Goal: Task Accomplishment & Management: Use online tool/utility

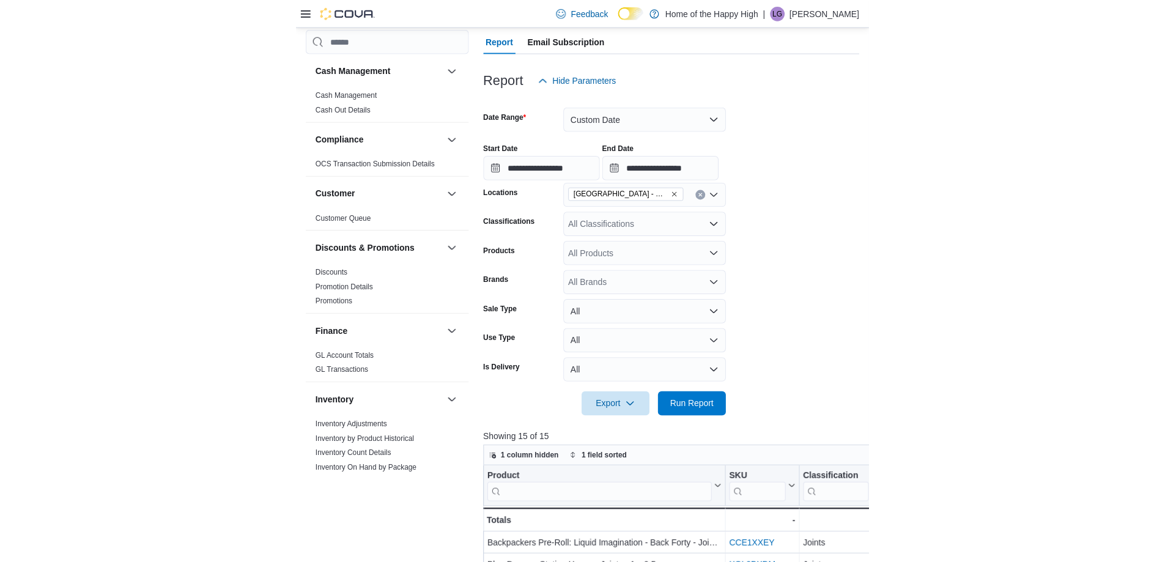
scroll to position [696, 0]
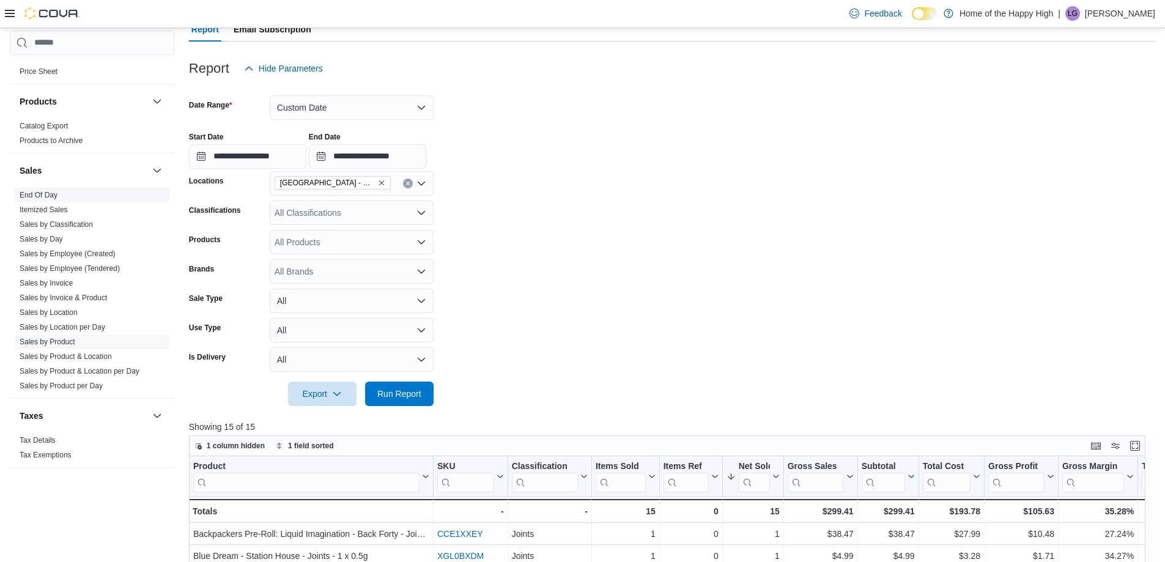
click at [43, 190] on span "End Of Day" at bounding box center [39, 195] width 38 height 10
click at [46, 193] on link "End Of Day" at bounding box center [39, 195] width 38 height 9
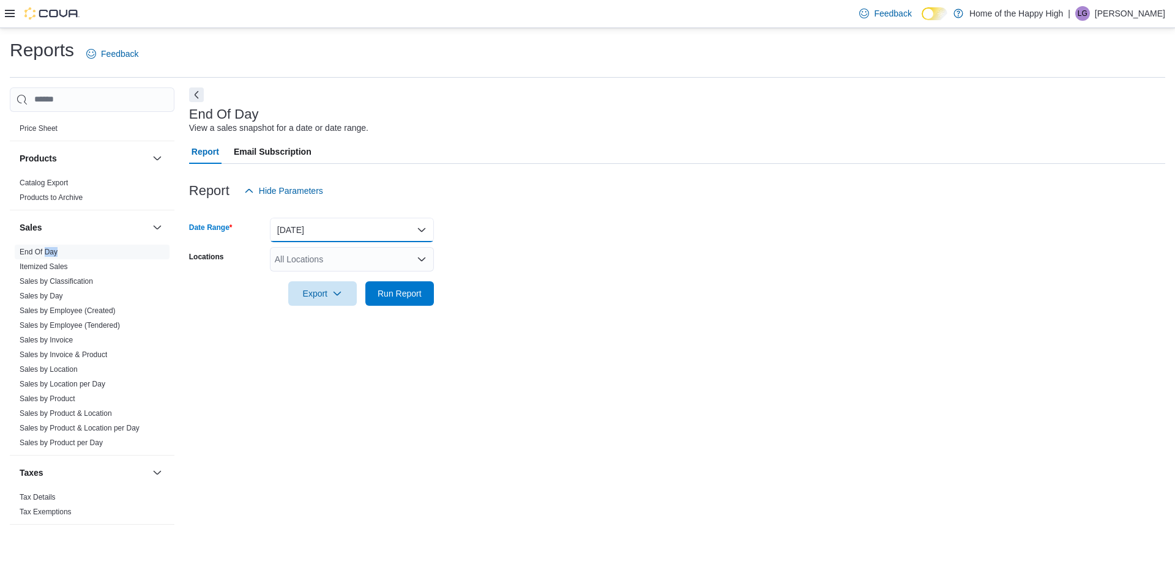
click at [318, 223] on button "[DATE]" at bounding box center [352, 230] width 164 height 24
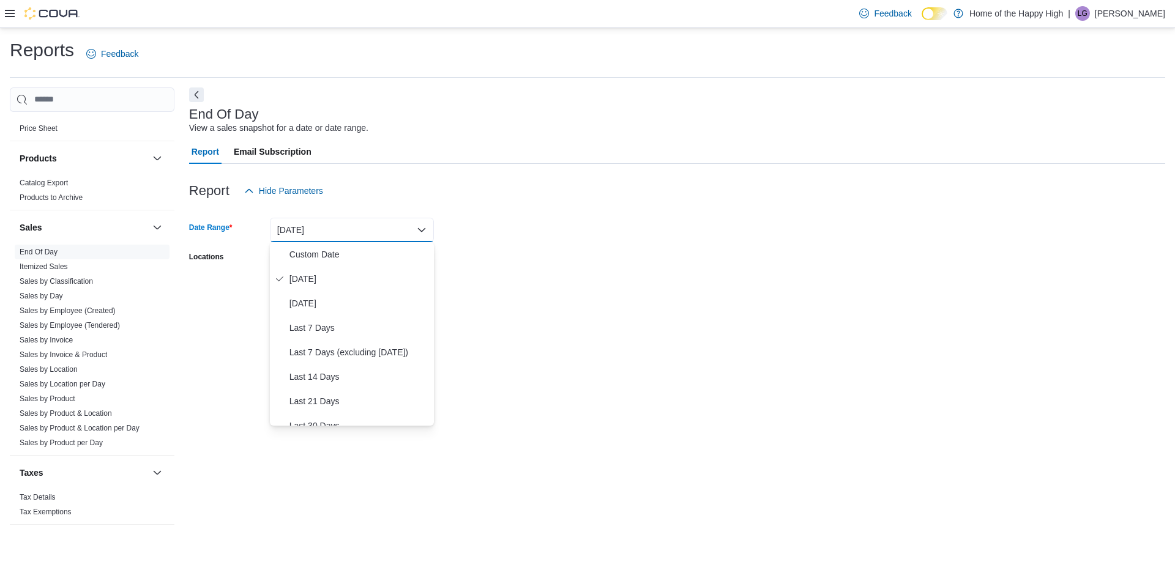
click at [446, 250] on form "Date Range Today Locations All Locations Export Run Report" at bounding box center [677, 254] width 976 height 103
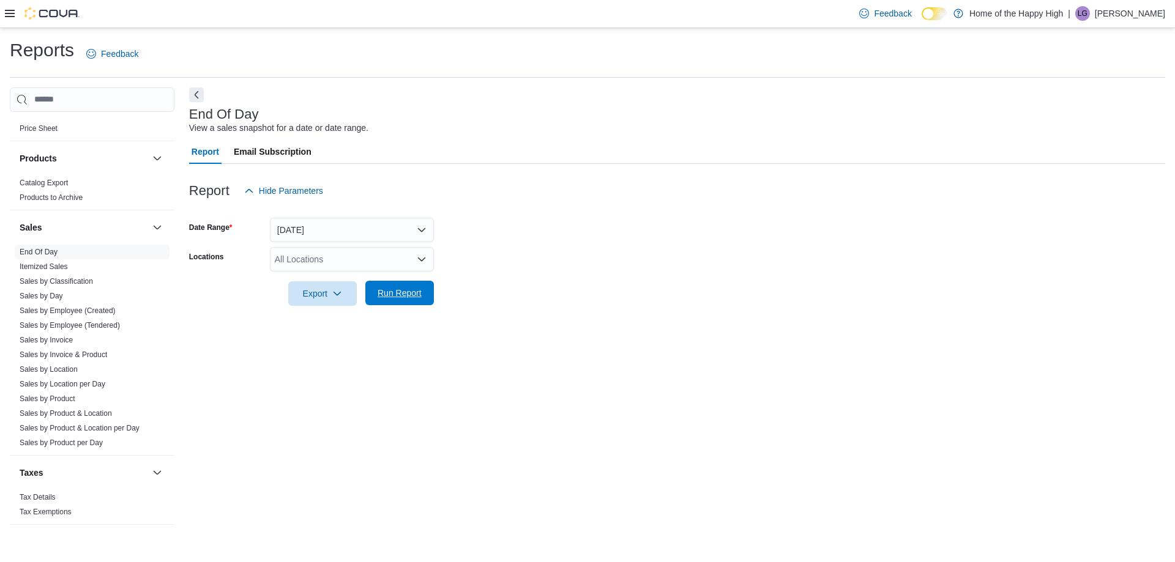
click at [385, 292] on span "Run Report" at bounding box center [399, 293] width 44 height 12
click at [356, 253] on div "All Locations" at bounding box center [352, 259] width 164 height 24
type input "**********"
click at [394, 195] on div "Report Hide Parameters" at bounding box center [672, 191] width 967 height 24
click at [45, 251] on link "End Of Day" at bounding box center [39, 252] width 38 height 9
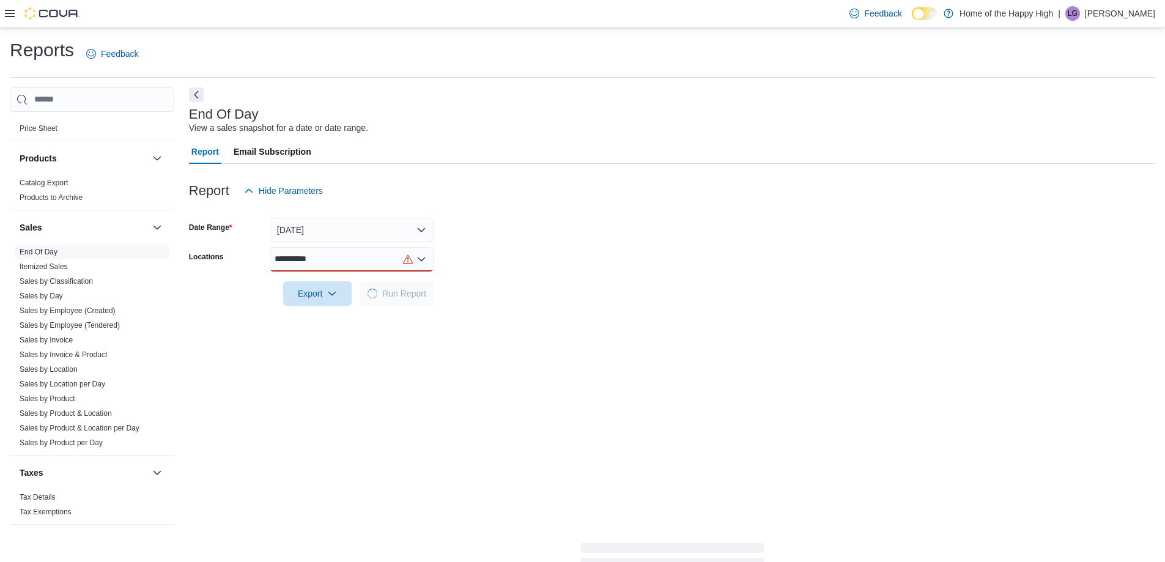
click at [52, 240] on div "Sales" at bounding box center [92, 227] width 165 height 34
click at [48, 250] on link "End Of Day" at bounding box center [39, 252] width 38 height 9
click at [345, 258] on div "**********" at bounding box center [352, 259] width 164 height 24
click at [349, 276] on span "[GEOGRAPHIC_DATA] - Cornerstone - Fire & Flower" at bounding box center [422, 280] width 203 height 12
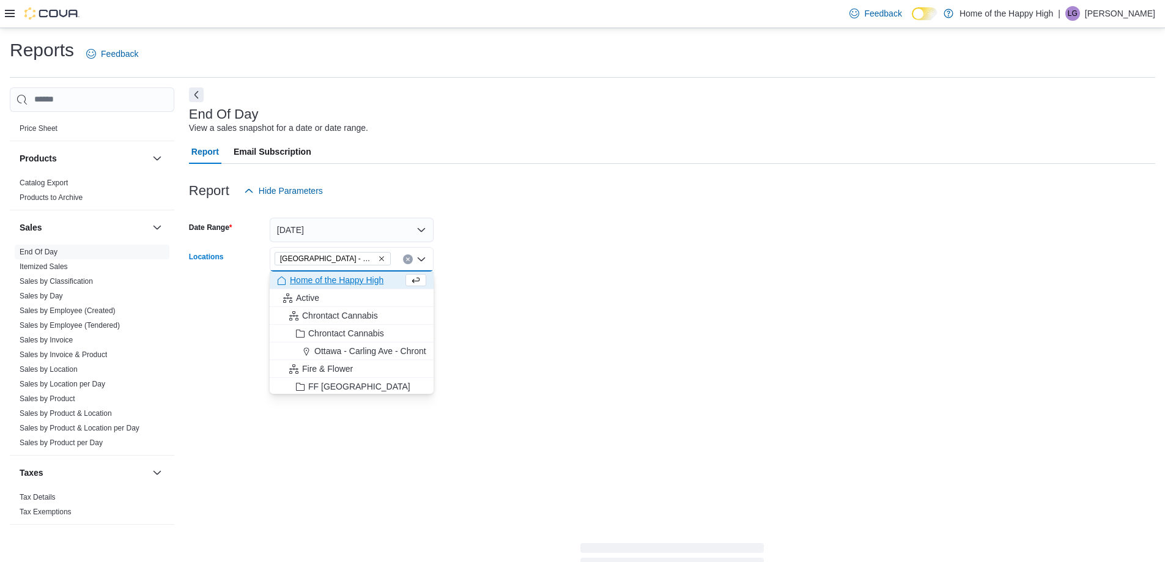
click at [500, 268] on form "Date Range [DATE] Locations [GEOGRAPHIC_DATA] - [GEOGRAPHIC_DATA] - Fire & Flow…" at bounding box center [672, 254] width 967 height 103
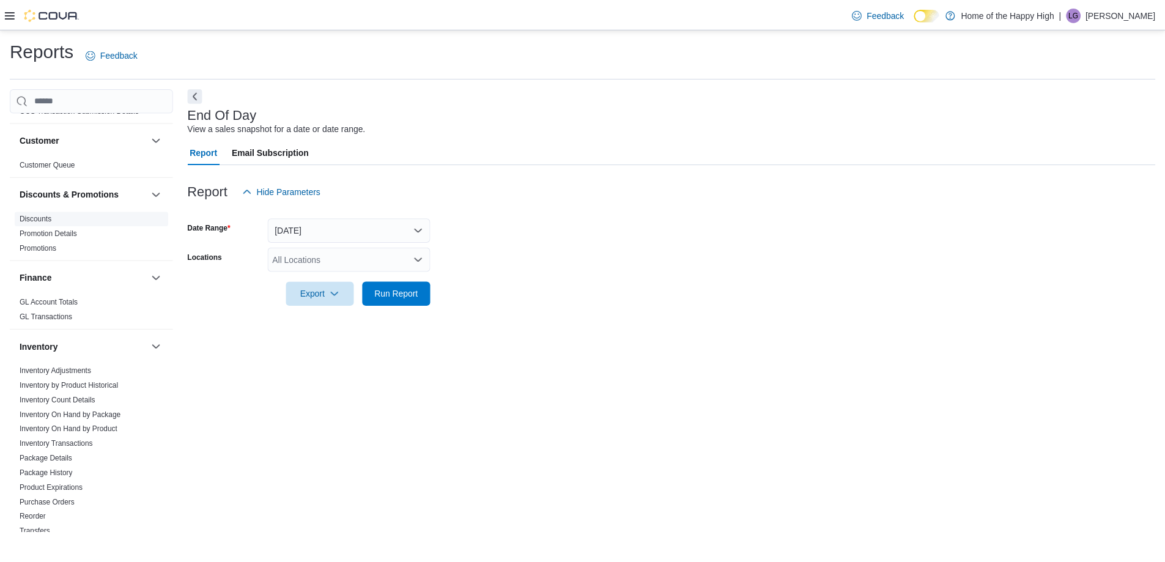
scroll to position [122, 0]
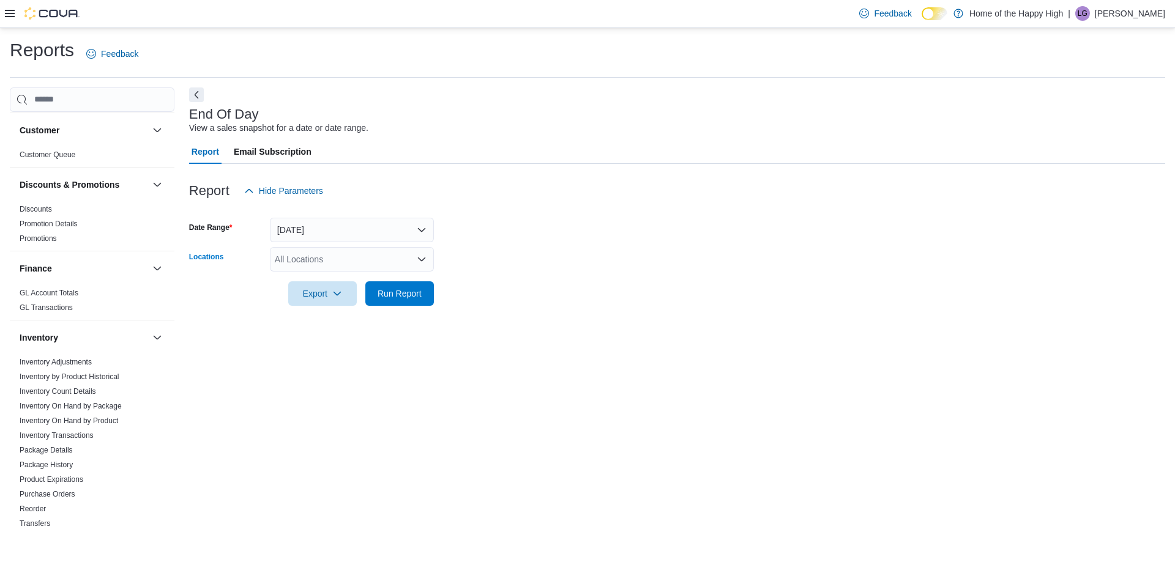
click at [335, 264] on div "All Locations" at bounding box center [352, 259] width 164 height 24
type input "*****"
click at [335, 278] on span "[GEOGRAPHIC_DATA] - Cornerstone - Fire & Flower" at bounding box center [422, 280] width 203 height 12
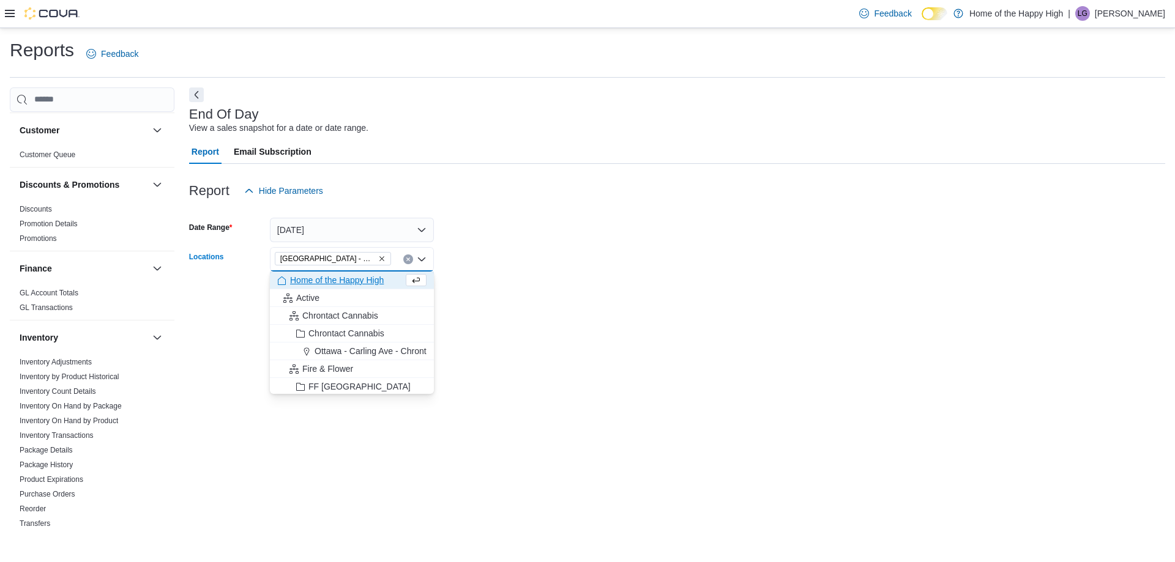
click at [473, 220] on form "Date Range [DATE] Locations [GEOGRAPHIC_DATA] - [GEOGRAPHIC_DATA] - Fire & Flow…" at bounding box center [677, 254] width 976 height 103
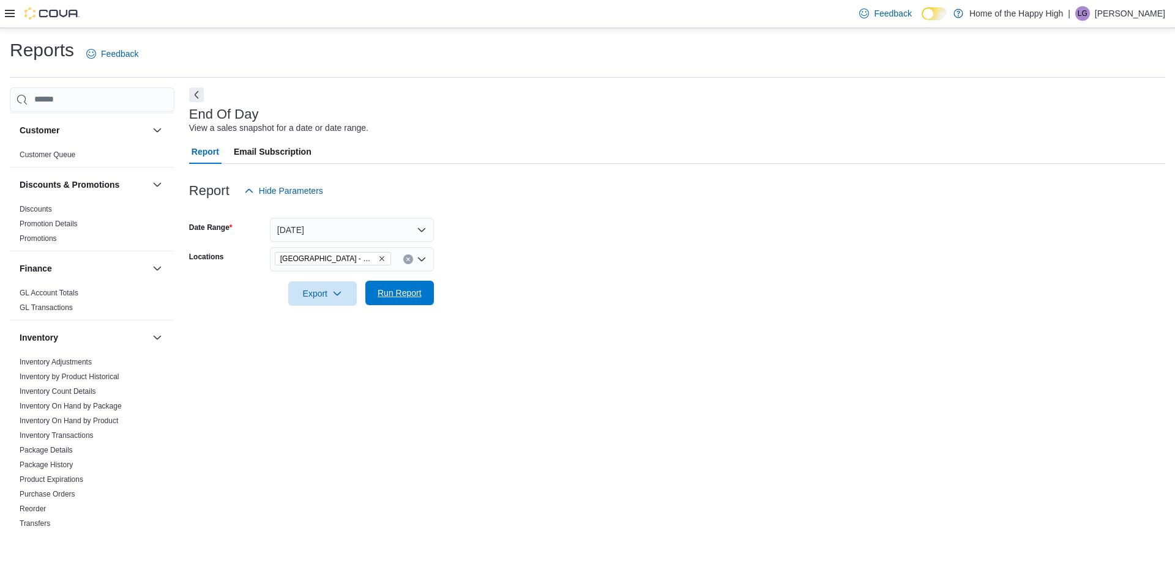
click at [409, 292] on span "Run Report" at bounding box center [399, 293] width 44 height 12
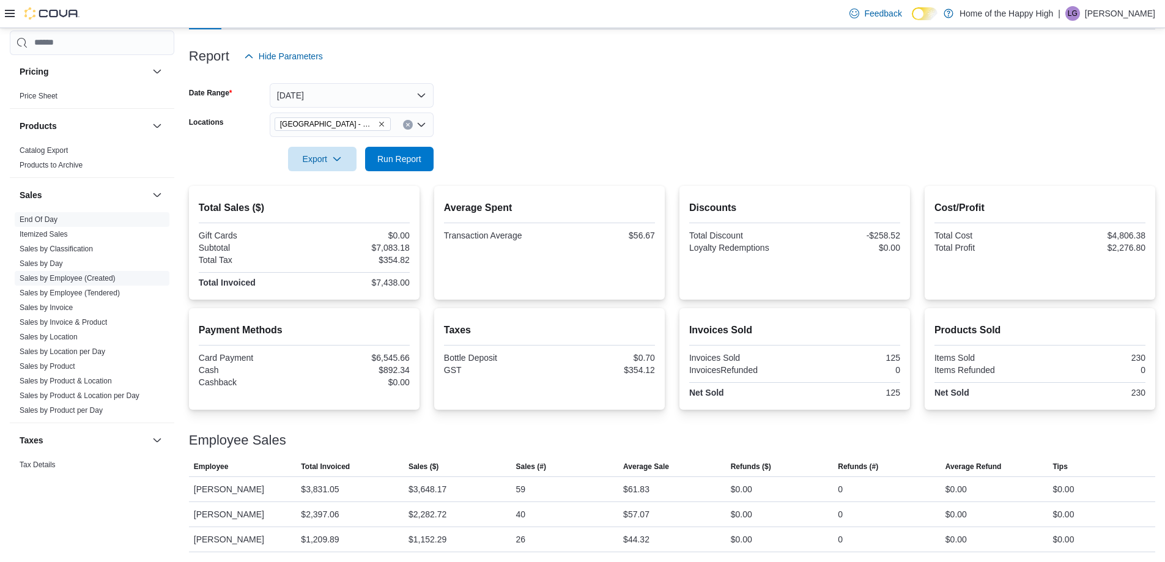
scroll to position [673, 0]
click at [69, 255] on span "Sales by Day" at bounding box center [92, 262] width 155 height 15
click at [58, 256] on span "Sales by Day" at bounding box center [92, 262] width 155 height 15
click at [50, 256] on span "Sales by Day" at bounding box center [92, 262] width 155 height 15
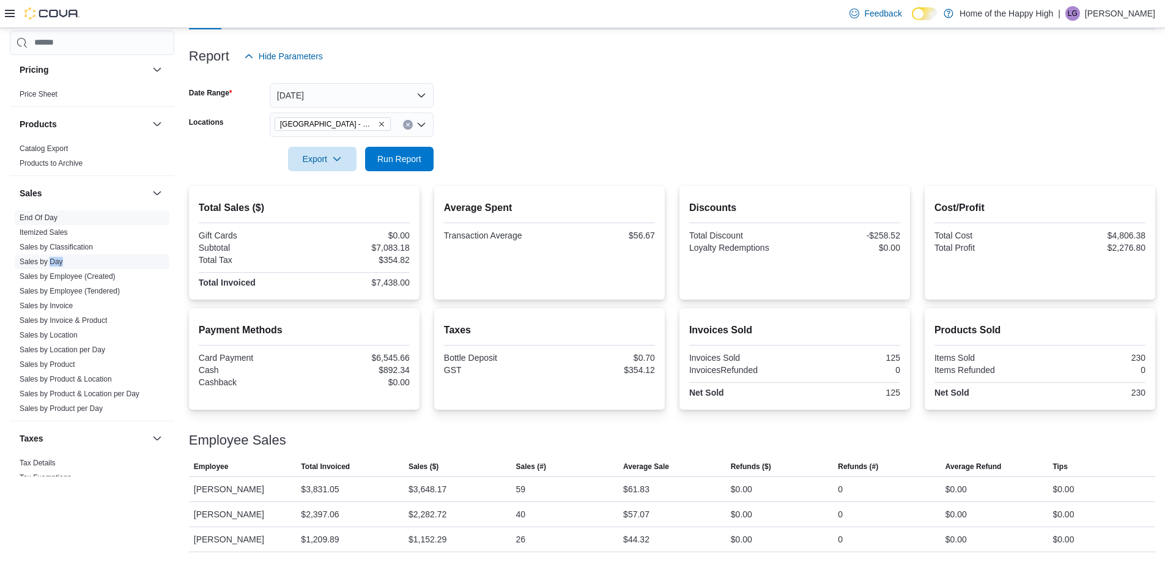
click at [51, 258] on link "Sales by Day" at bounding box center [41, 262] width 43 height 9
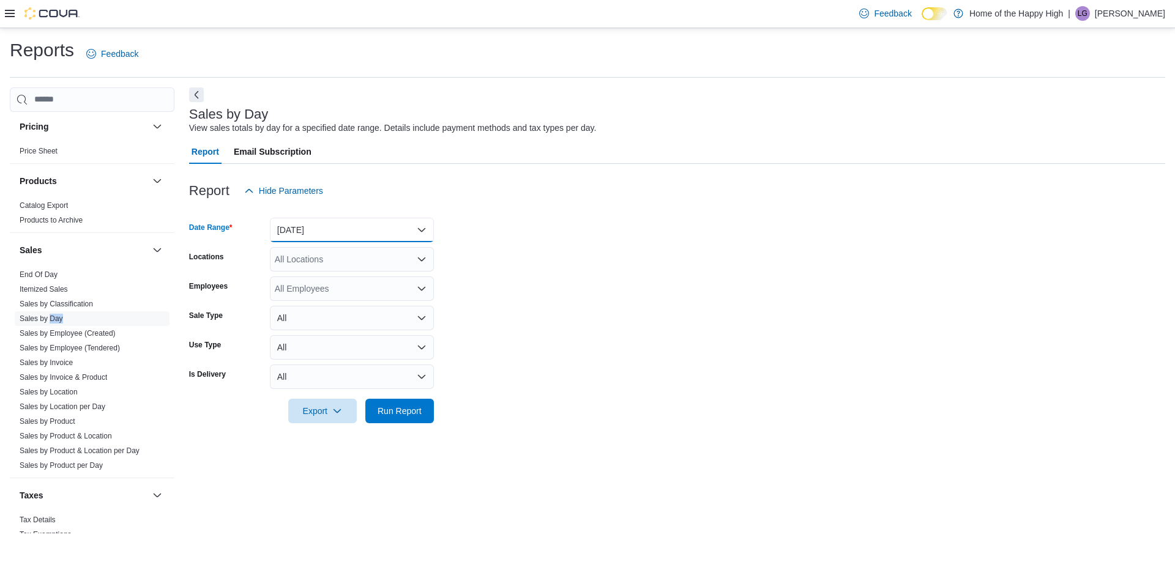
click at [322, 227] on button "[DATE]" at bounding box center [352, 230] width 164 height 24
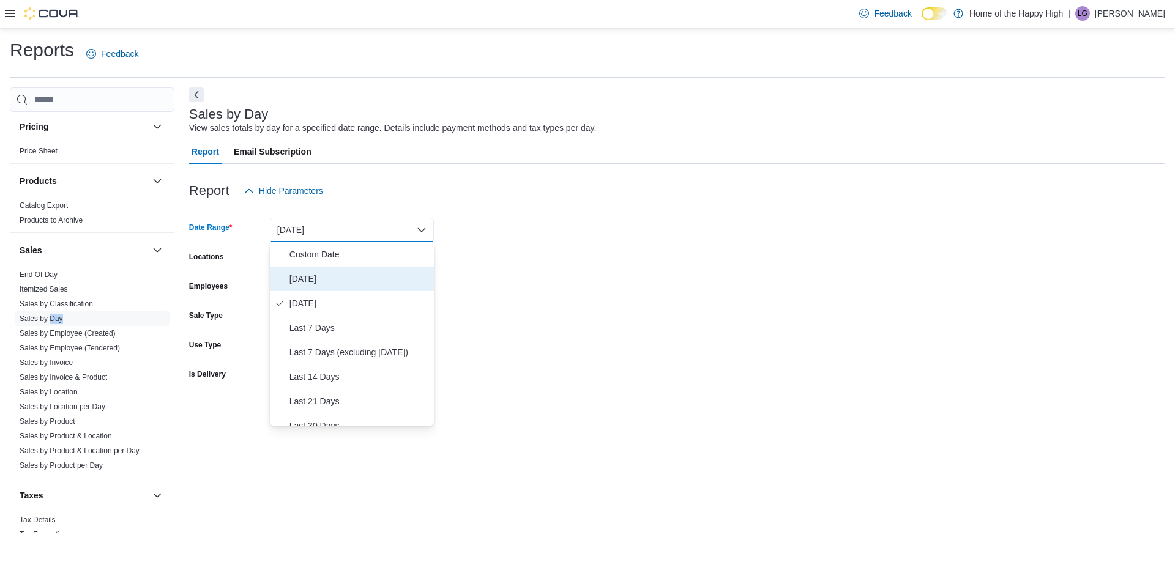
click at [310, 283] on span "[DATE]" at bounding box center [358, 279] width 139 height 15
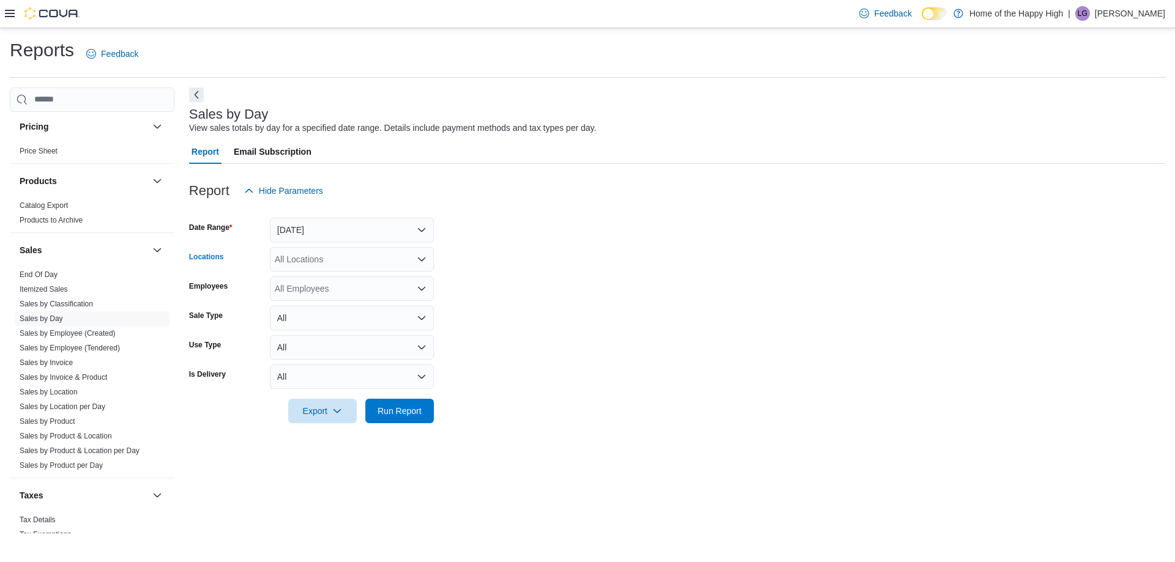
click at [303, 264] on div "All Locations" at bounding box center [352, 259] width 164 height 24
type input "*****"
click at [332, 277] on span "[GEOGRAPHIC_DATA] - Cornerstone - Fire & Flower" at bounding box center [422, 280] width 203 height 12
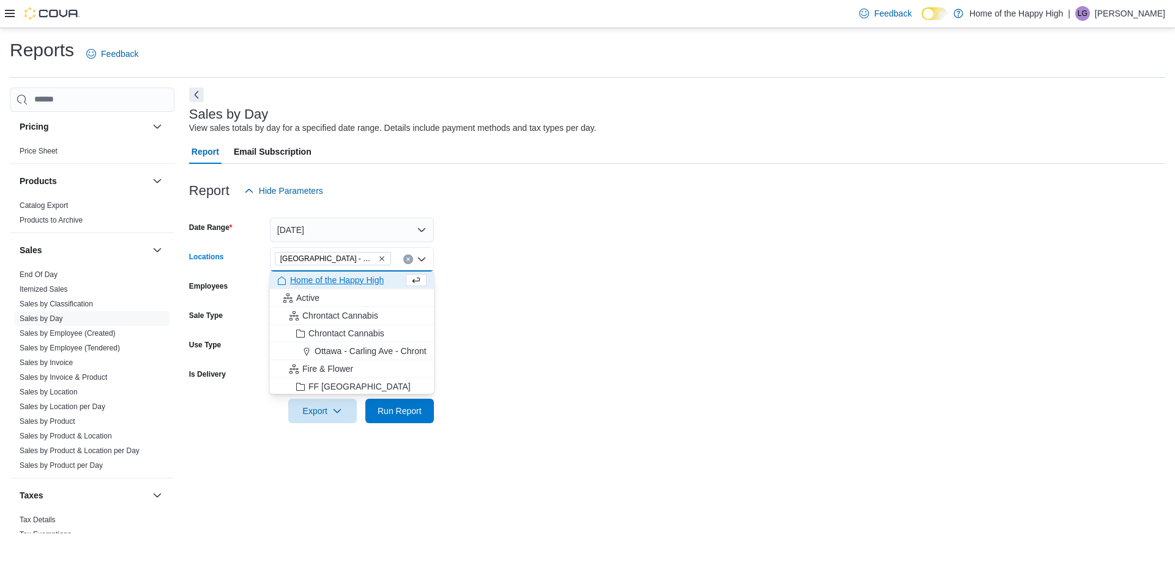
click at [478, 263] on form "Date Range [DATE] Locations [GEOGRAPHIC_DATA] - [GEOGRAPHIC_DATA] - Fire & Flow…" at bounding box center [677, 313] width 976 height 220
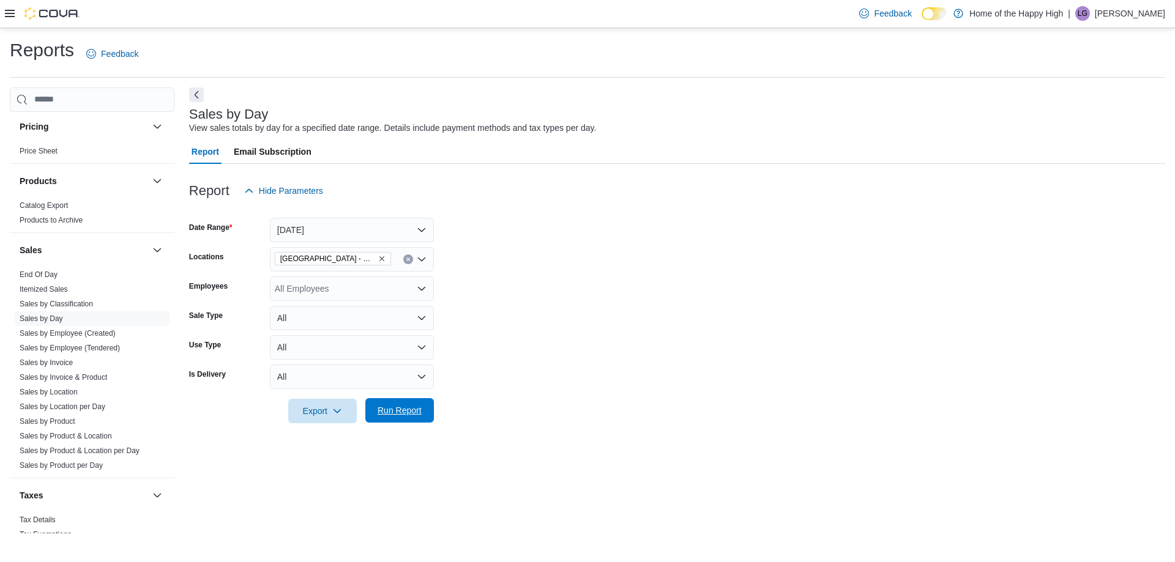
click at [418, 405] on span "Run Report" at bounding box center [399, 410] width 44 height 12
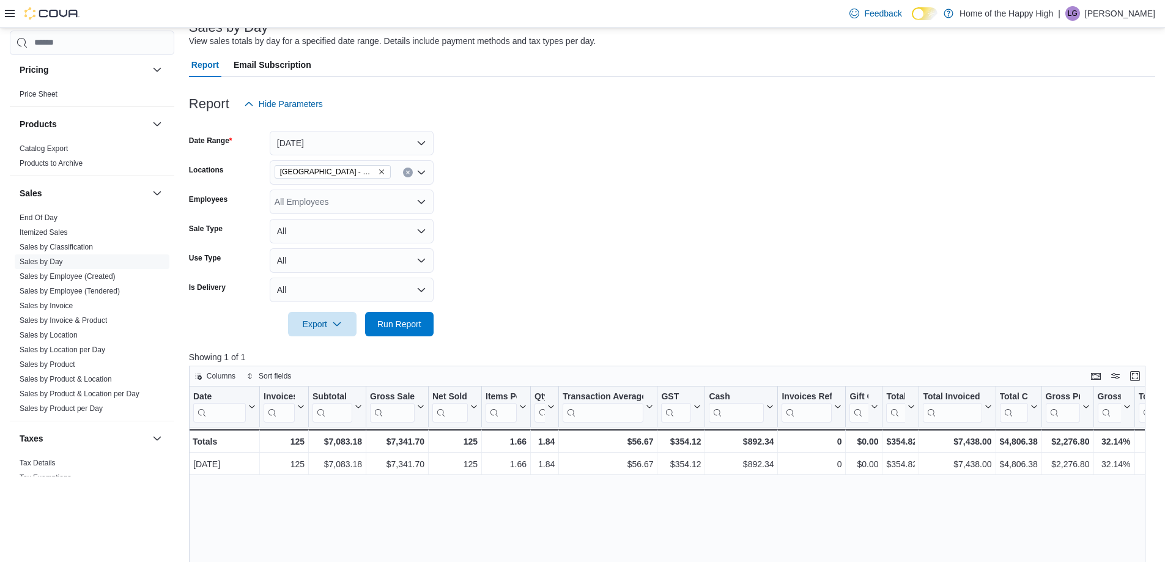
scroll to position [122, 0]
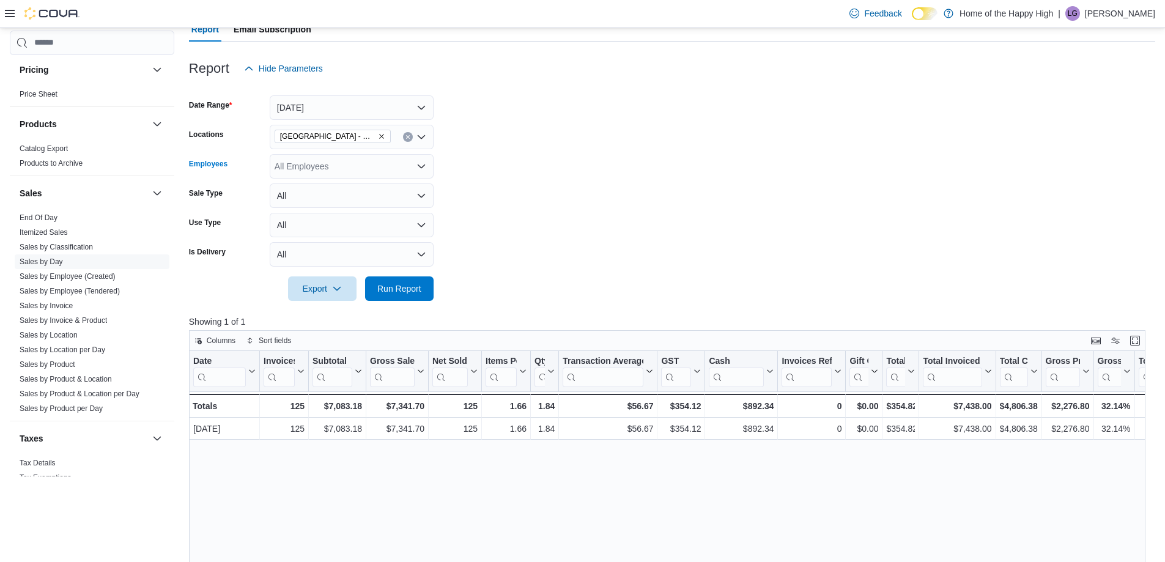
click at [334, 159] on div "All Employees" at bounding box center [352, 166] width 164 height 24
type input "******"
click at [295, 208] on span "[PERSON_NAME]" at bounding box center [351, 205] width 149 height 12
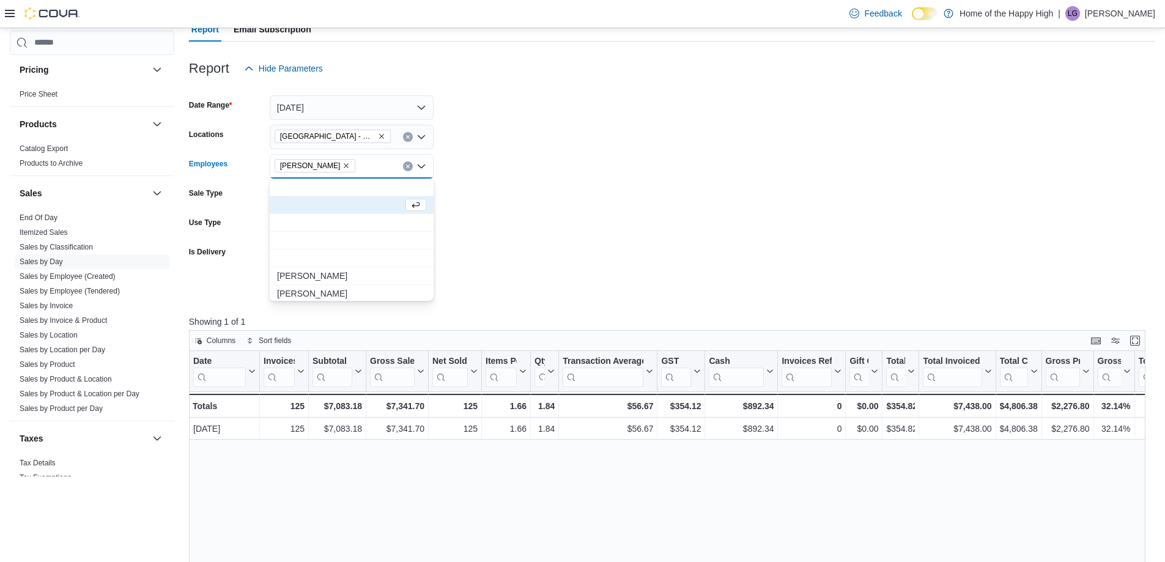
click at [582, 240] on form "Date Range [DATE] Locations [GEOGRAPHIC_DATA] - [GEOGRAPHIC_DATA] - Fire & Flow…" at bounding box center [672, 191] width 967 height 220
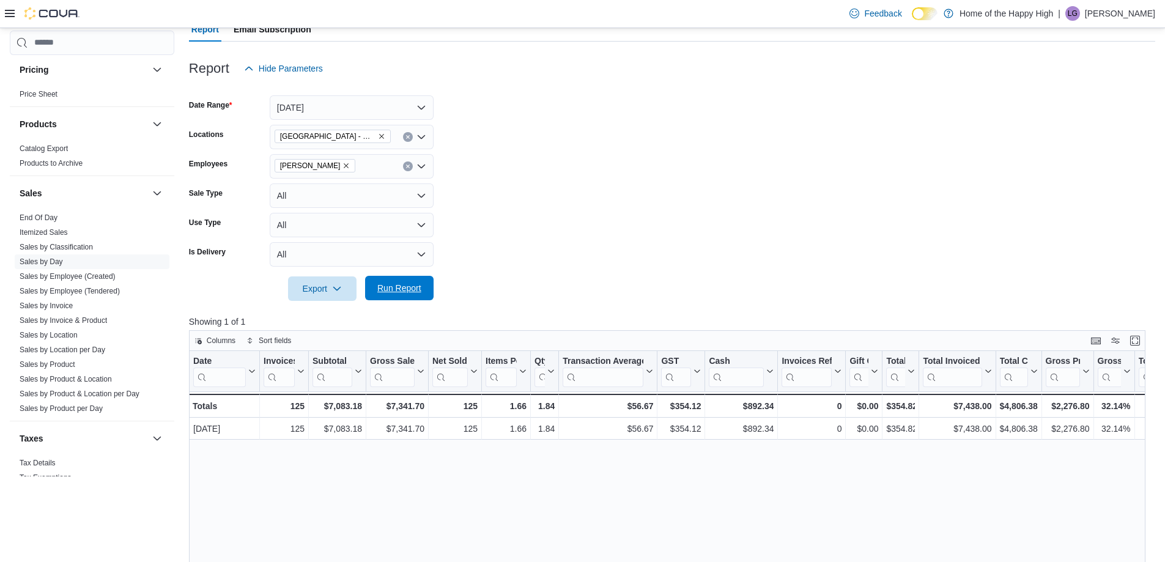
click at [387, 282] on span "Run Report" at bounding box center [400, 288] width 54 height 24
click at [1121, 13] on p "[PERSON_NAME]" at bounding box center [1120, 13] width 70 height 15
click at [1096, 117] on button "Sign Out" at bounding box center [1094, 120] width 113 height 20
